Goal: Information Seeking & Learning: Get advice/opinions

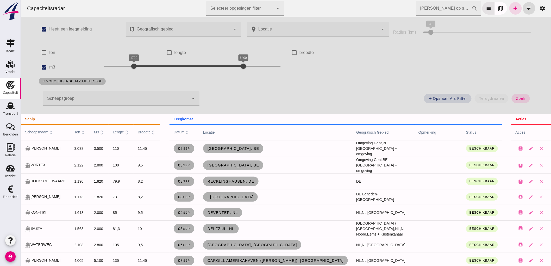
scroll to position [29, 0]
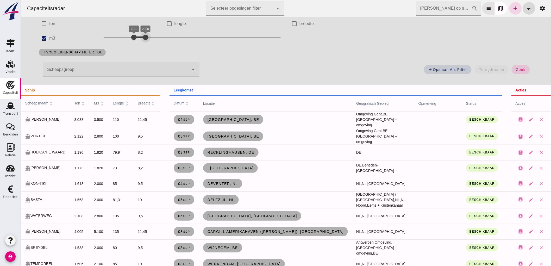
drag, startPoint x: 240, startPoint y: 40, endPoint x: 142, endPoint y: 38, distance: 97.2
click at [142, 38] on div at bounding box center [145, 37] width 10 height 10
click at [512, 71] on button "zoek" at bounding box center [521, 69] width 18 height 9
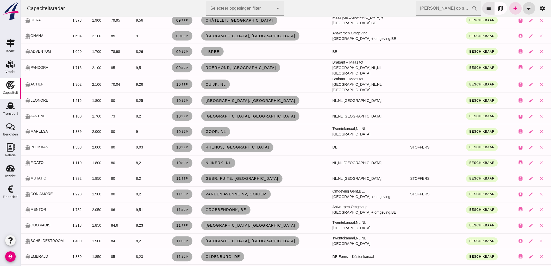
scroll to position [84, 0]
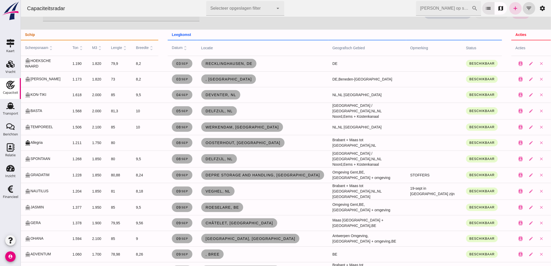
click at [449, 30] on th "leegkomst" at bounding box center [335, 35] width 334 height 10
click at [512, 8] on icon "add" at bounding box center [515, 8] width 6 height 6
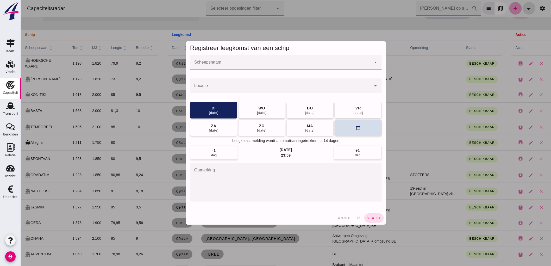
scroll to position [0, 0]
click at [243, 63] on input "Scheepsnaam" at bounding box center [280, 65] width 181 height 6
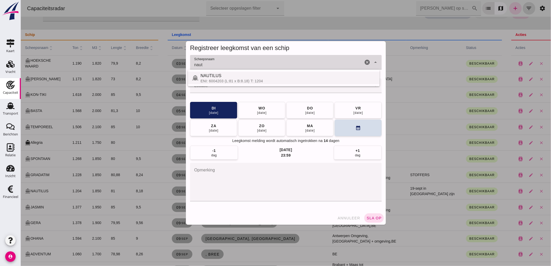
click at [240, 80] on div "ENI: 6004203 (L:81 x B:8.18) T: 1204" at bounding box center [287, 81] width 175 height 4
type input "NAUTILUS"
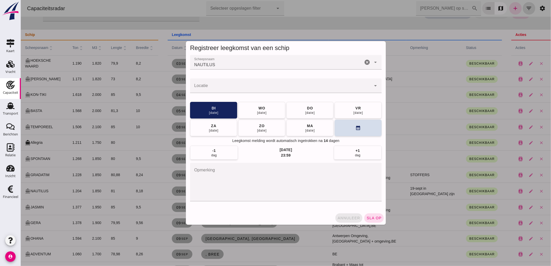
click at [353, 219] on span "annuleer" at bounding box center [348, 218] width 23 height 4
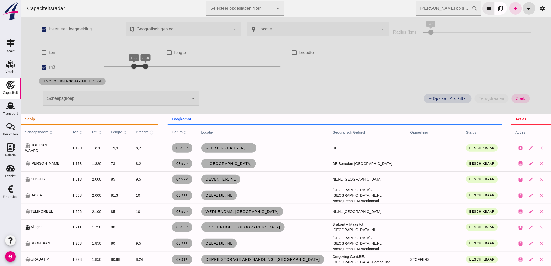
scroll to position [84, 0]
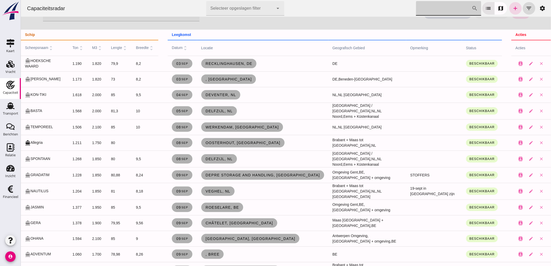
click at [439, 10] on input "[PERSON_NAME] op scheepsnaam" at bounding box center [444, 8] width 56 height 15
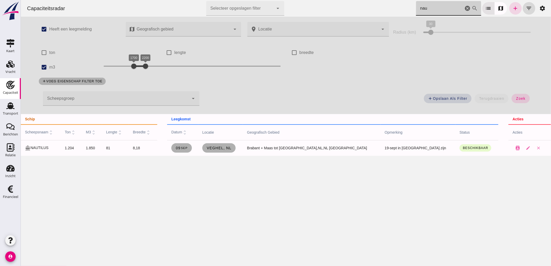
scroll to position [0, 0]
type input "naut"
click at [231, 149] on span "Veghel, nl" at bounding box center [218, 148] width 25 height 4
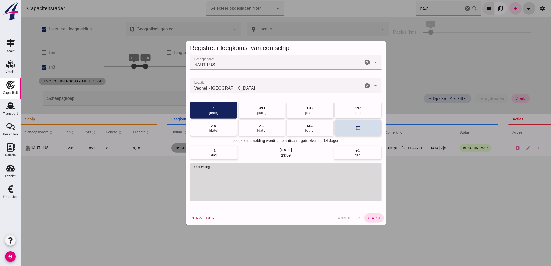
drag, startPoint x: 267, startPoint y: 175, endPoint x: 297, endPoint y: 174, distance: 30.2
click at [293, 169] on textarea "opmerking" at bounding box center [286, 182] width 192 height 39
click at [365, 86] on icon "cancel" at bounding box center [367, 86] width 6 height 6
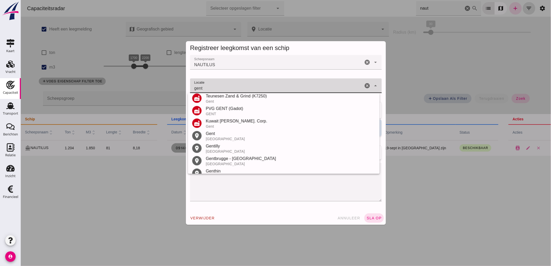
scroll to position [136, 0]
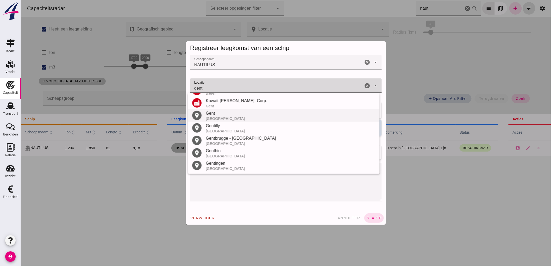
click at [230, 116] on div "Gent" at bounding box center [291, 113] width 170 height 6
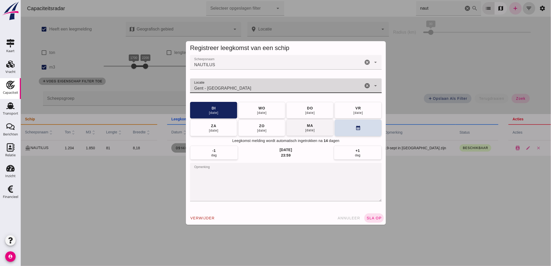
type input "Gent - [GEOGRAPHIC_DATA]"
click at [298, 123] on button "[DATE]" at bounding box center [309, 127] width 47 height 17
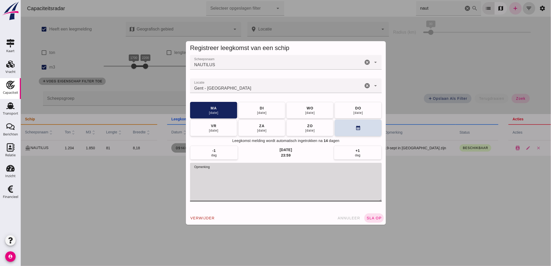
drag, startPoint x: 293, startPoint y: 176, endPoint x: 106, endPoint y: 169, distance: 186.9
click at [106, 170] on div "Registreer leegkomst van een schip Scheepsnaam Scheepsnaam NAUTILUS cancel arro…" at bounding box center [286, 133] width 530 height 266
type textarea "Leeg, vanaf 15e opstarten"
click at [371, 216] on span "sla op" at bounding box center [373, 218] width 15 height 4
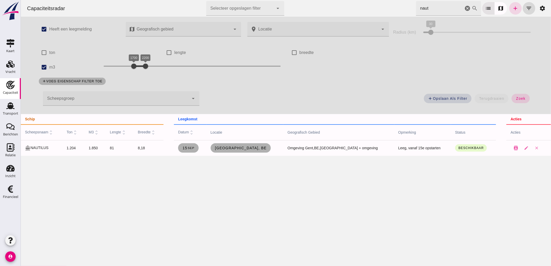
drag, startPoint x: 175, startPoint y: 147, endPoint x: 50, endPoint y: 149, distance: 124.8
click at [50, 149] on tr "directions_boat NAUTILUS 1.204 1.850 81 8,18 [DATE] [GEOGRAPHIC_DATA], be Omgev…" at bounding box center [286, 148] width 530 height 16
click at [164, 150] on td "8,18" at bounding box center [149, 148] width 30 height 16
drag, startPoint x: 40, startPoint y: 68, endPoint x: 92, endPoint y: 60, distance: 52.9
click at [40, 68] on input "m3" at bounding box center [44, 67] width 10 height 10
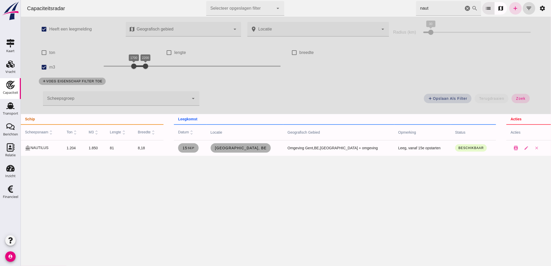
checkbox input "false"
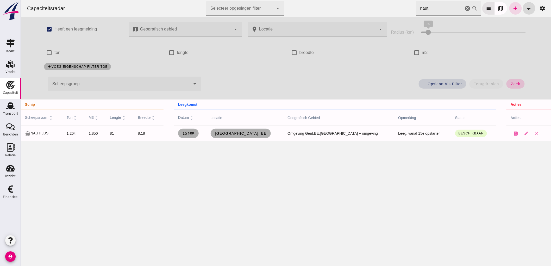
click at [517, 84] on span "zoek" at bounding box center [516, 84] width 10 height 4
click at [464, 7] on icon "cancel" at bounding box center [467, 8] width 6 height 6
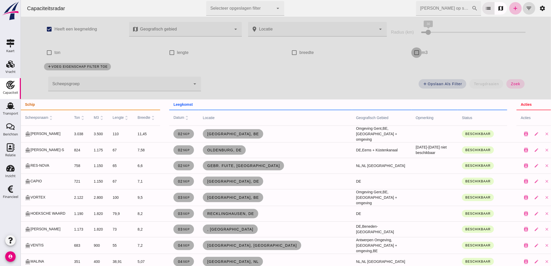
click at [412, 53] on input "m3" at bounding box center [416, 52] width 10 height 10
checkbox input "true"
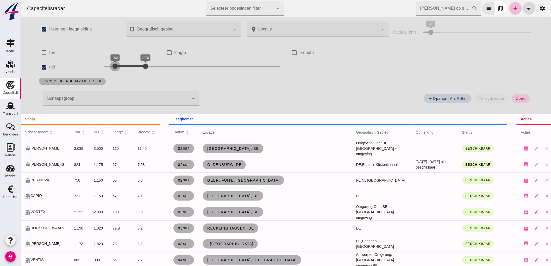
click at [113, 65] on div at bounding box center [115, 66] width 10 height 10
drag, startPoint x: 146, startPoint y: 69, endPoint x: 125, endPoint y: 69, distance: 20.3
click at [125, 69] on div at bounding box center [124, 66] width 10 height 10
click at [525, 98] on button "zoek" at bounding box center [521, 98] width 18 height 9
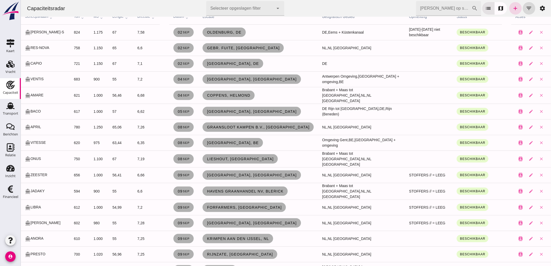
scroll to position [145, 0]
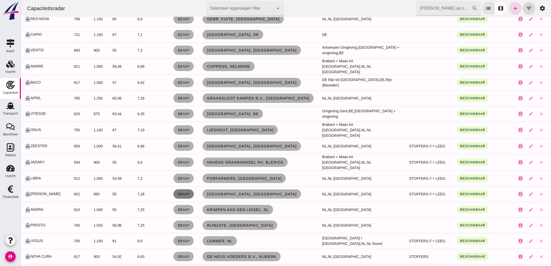
click at [182, 193] on small "sep" at bounding box center [185, 194] width 7 height 3
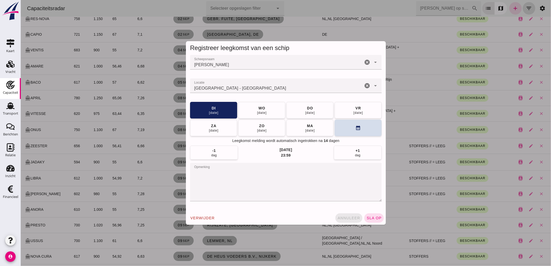
click at [347, 215] on button "annuleer" at bounding box center [348, 217] width 27 height 9
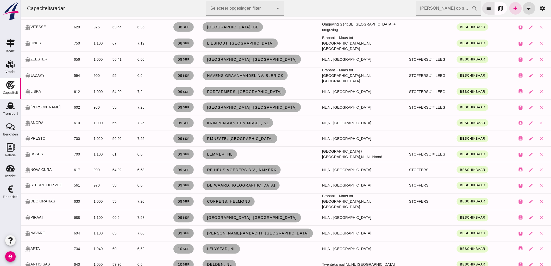
scroll to position [260, 0]
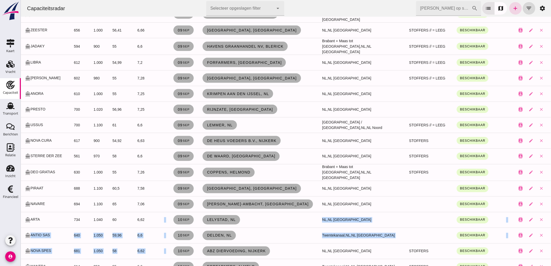
drag, startPoint x: 233, startPoint y: 241, endPoint x: 139, endPoint y: 222, distance: 96.2
click at [291, 247] on td "ABZ Diervoeding, Nijkerk" at bounding box center [258, 251] width 120 height 16
click at [288, 246] on td "ABZ Diervoeding, Nijkerk" at bounding box center [258, 251] width 120 height 16
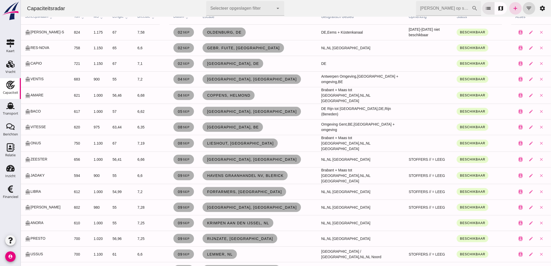
scroll to position [0, 0]
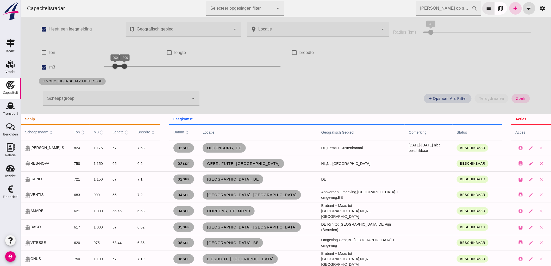
click at [512, 9] on icon "add" at bounding box center [515, 8] width 6 height 6
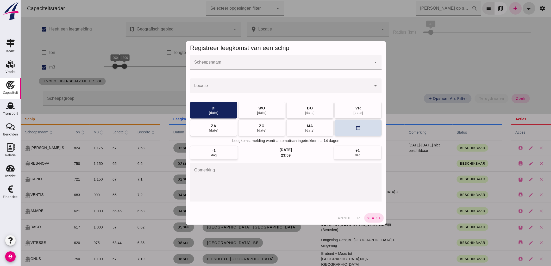
click at [204, 63] on input "Scheepsnaam" at bounding box center [280, 65] width 181 height 6
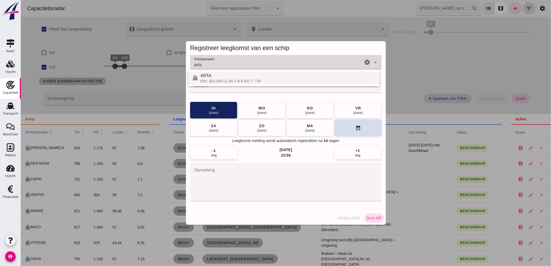
click at [217, 79] on div "ENI: 3011845 (L:60 x B:6.62) T: 734" at bounding box center [287, 81] width 175 height 4
type input "ARTA"
click at [216, 87] on input "Locatie" at bounding box center [280, 88] width 181 height 6
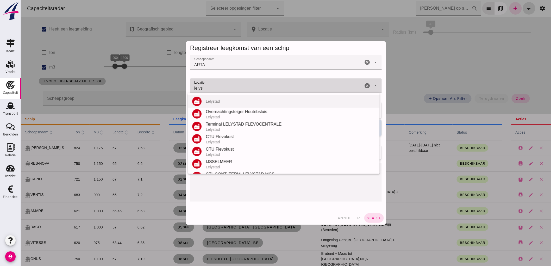
click at [220, 103] on div "Lelystad" at bounding box center [291, 101] width 170 height 4
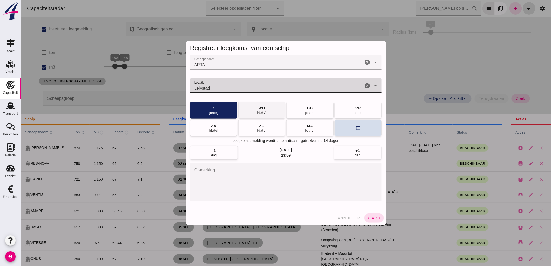
type input "Lelystad"
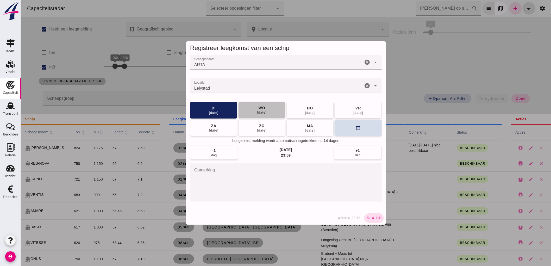
click at [259, 110] on div "[DATE]" at bounding box center [262, 112] width 10 height 4
click at [369, 218] on span "sla op" at bounding box center [373, 218] width 15 height 4
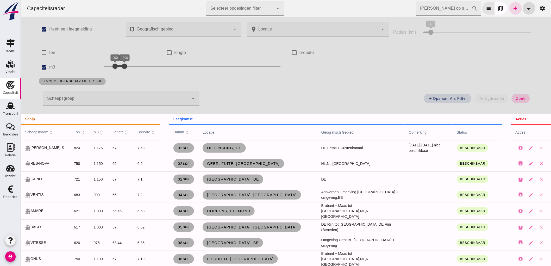
click at [525, 102] on button "zoek" at bounding box center [521, 98] width 18 height 9
click at [512, 97] on button "zoek" at bounding box center [521, 98] width 18 height 9
drag, startPoint x: 126, startPoint y: 65, endPoint x: 162, endPoint y: 69, distance: 36.4
click at [129, 69] on div at bounding box center [124, 66] width 10 height 10
drag, startPoint x: 106, startPoint y: 64, endPoint x: 120, endPoint y: 73, distance: 17.1
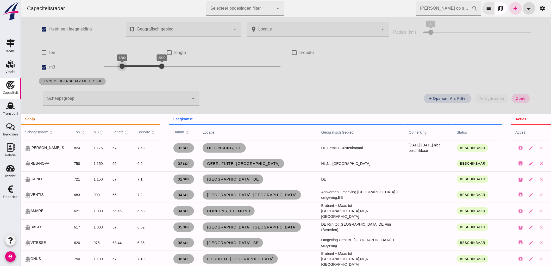
click at [120, 73] on div "1200 2900 1200 2900" at bounding box center [192, 67] width 188 height 15
drag, startPoint x: 163, startPoint y: 69, endPoint x: 183, endPoint y: 67, distance: 20.1
click at [153, 69] on div at bounding box center [152, 66] width 10 height 10
click at [516, 97] on span "zoek" at bounding box center [521, 98] width 10 height 4
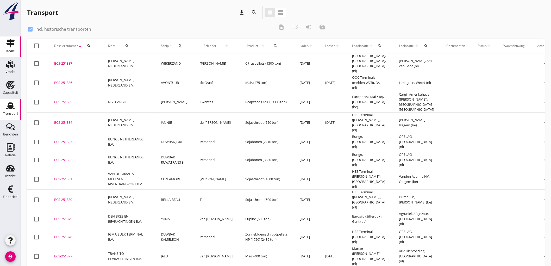
click at [11, 51] on div "Kaart" at bounding box center [10, 50] width 8 height 3
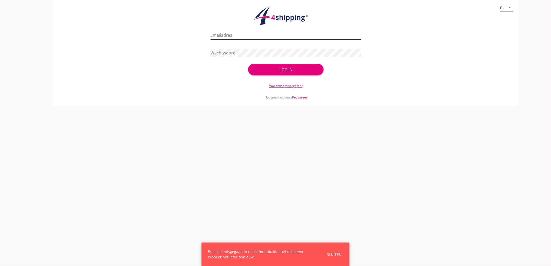
click at [238, 33] on input "Emailadres" at bounding box center [286, 35] width 151 height 8
type input "bouman@stoffersbevrachtingen.nl"
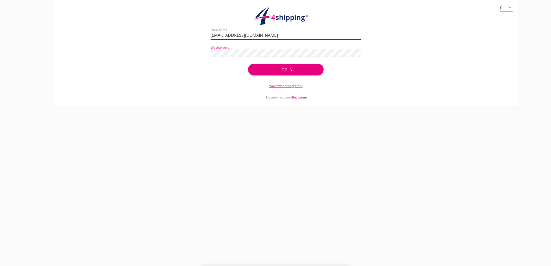
click at [248, 64] on button "Log in" at bounding box center [285, 69] width 75 height 11
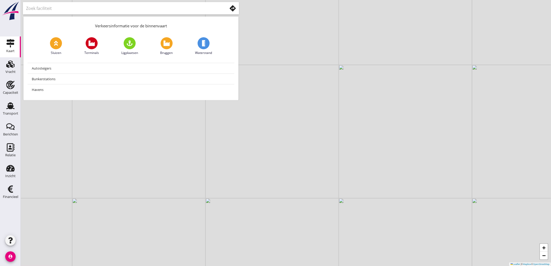
click at [234, 9] on use at bounding box center [233, 8] width 6 height 6
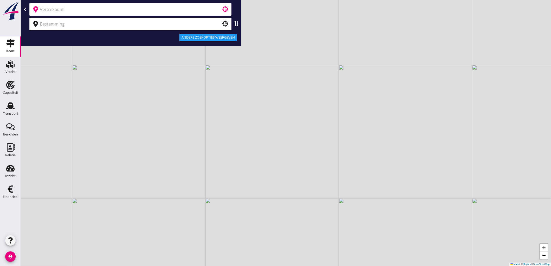
click at [133, 11] on input "text" at bounding box center [127, 9] width 174 height 8
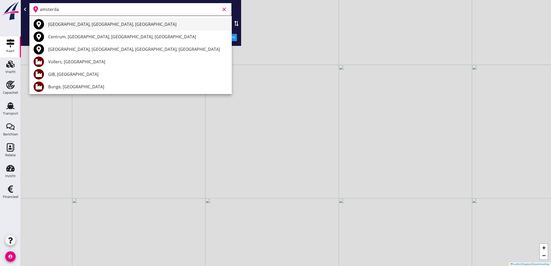
click at [60, 22] on div "Amsterdam, North Holland, Netherlands" at bounding box center [137, 24] width 179 height 6
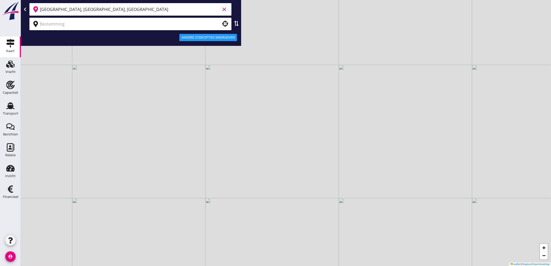
type input "Amsterdam, North Holland, Netherlands"
click at [55, 27] on input "text" at bounding box center [127, 24] width 174 height 8
type input "gent"
click at [221, 38] on div "Andere zoekopties weergeven" at bounding box center [208, 37] width 53 height 5
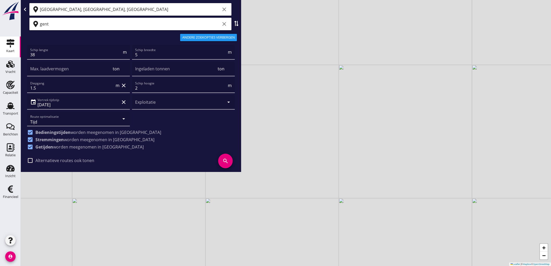
click at [97, 24] on input "gent" at bounding box center [130, 24] width 180 height 8
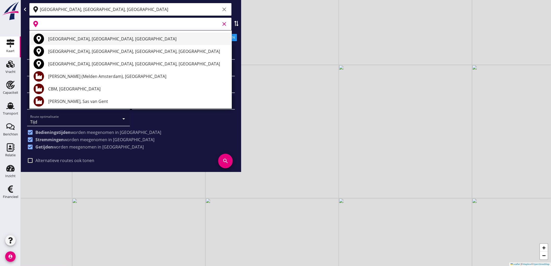
click at [91, 37] on div "Gent, East Flanders, Belgium" at bounding box center [137, 39] width 179 height 6
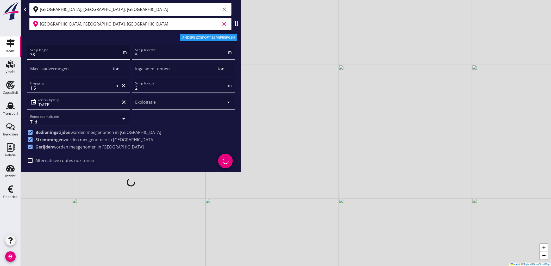
type input "Gent, East Flanders, Belgium"
click at [48, 56] on input "38" at bounding box center [76, 55] width 92 height 8
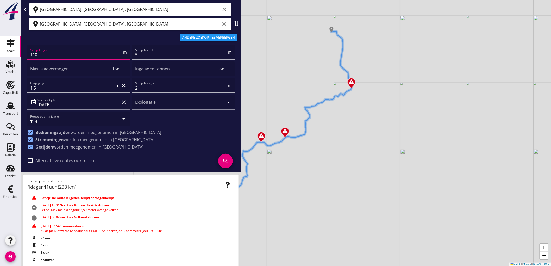
type input "110"
type input "11"
type input "11.45"
type input "3225"
type input "2"
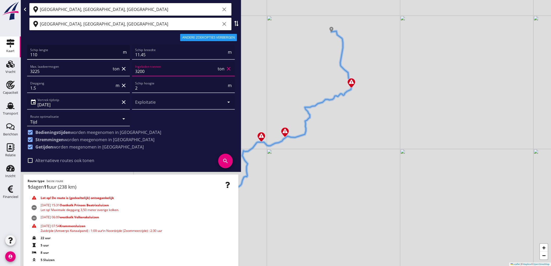
type input "3200"
type input "3"
type input "3.50"
type input "5"
click at [221, 161] on icon "search" at bounding box center [225, 161] width 15 height 15
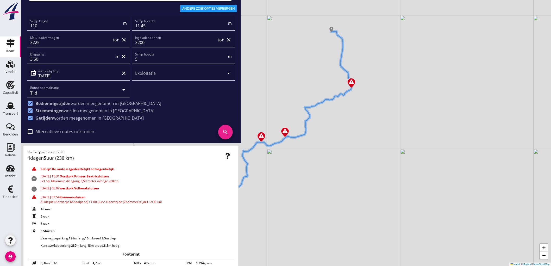
scroll to position [36, 0]
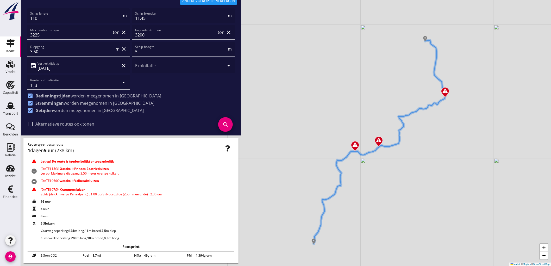
drag, startPoint x: 306, startPoint y: 155, endPoint x: 399, endPoint y: 164, distance: 93.7
click at [399, 164] on div "+ − Leaflet | © Mapbox © OpenStreetMap" at bounding box center [286, 133] width 530 height 266
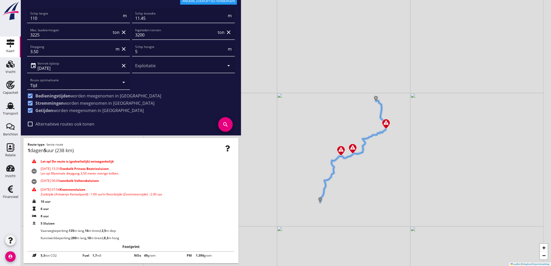
drag, startPoint x: 426, startPoint y: 140, endPoint x: 379, endPoint y: 132, distance: 47.5
click at [379, 133] on div "+ − Leaflet | © Mapbox © OpenStreetMap" at bounding box center [286, 133] width 530 height 266
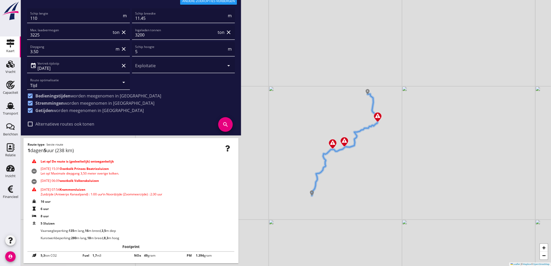
drag, startPoint x: 379, startPoint y: 131, endPoint x: 381, endPoint y: 141, distance: 10.1
click at [381, 141] on div "+ − Leaflet | © Mapbox © OpenStreetMap" at bounding box center [286, 133] width 530 height 266
drag, startPoint x: 369, startPoint y: 147, endPoint x: 381, endPoint y: 129, distance: 21.5
click at [381, 129] on div "+ − Leaflet | © Mapbox © OpenStreetMap" at bounding box center [286, 133] width 530 height 266
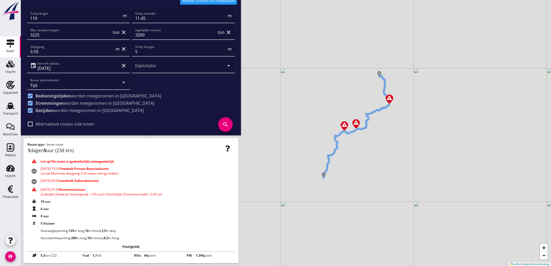
scroll to position [0, 0]
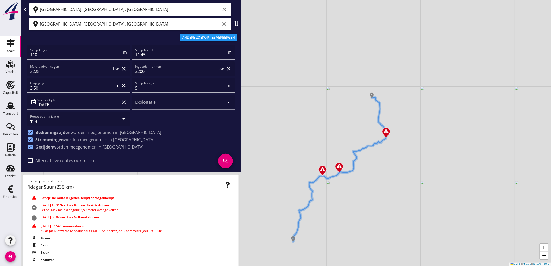
drag, startPoint x: 382, startPoint y: 133, endPoint x: 377, endPoint y: 182, distance: 48.5
click at [377, 182] on div "+ − Leaflet | © Mapbox © OpenStreetMap" at bounding box center [286, 133] width 530 height 266
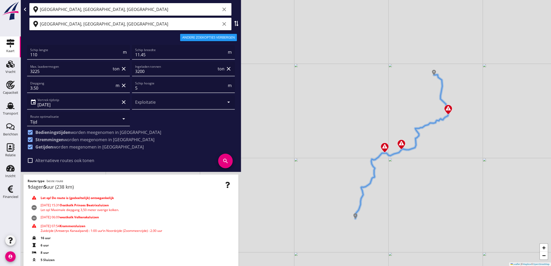
drag, startPoint x: 376, startPoint y: 162, endPoint x: 442, endPoint y: 126, distance: 75.2
click at [442, 126] on div "+ − Leaflet | © Mapbox © OpenStreetMap" at bounding box center [286, 133] width 530 height 266
drag, startPoint x: 220, startPoint y: 9, endPoint x: 221, endPoint y: 16, distance: 7.2
click at [221, 10] on icon "clear" at bounding box center [224, 9] width 6 height 6
click at [222, 24] on icon "clear" at bounding box center [224, 24] width 6 height 6
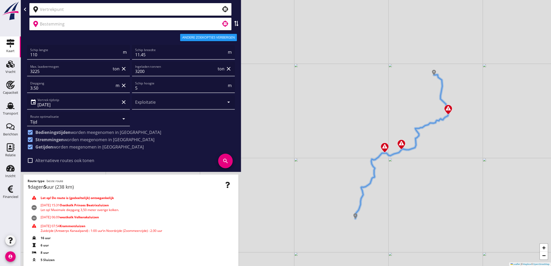
click at [26, 9] on icon at bounding box center [25, 9] width 4 height 4
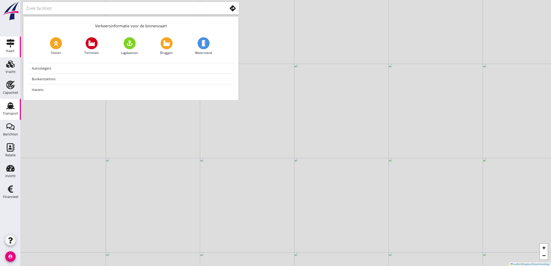
click at [3, 105] on link "Transport Transport" at bounding box center [10, 109] width 21 height 21
